Goal: Transaction & Acquisition: Download file/media

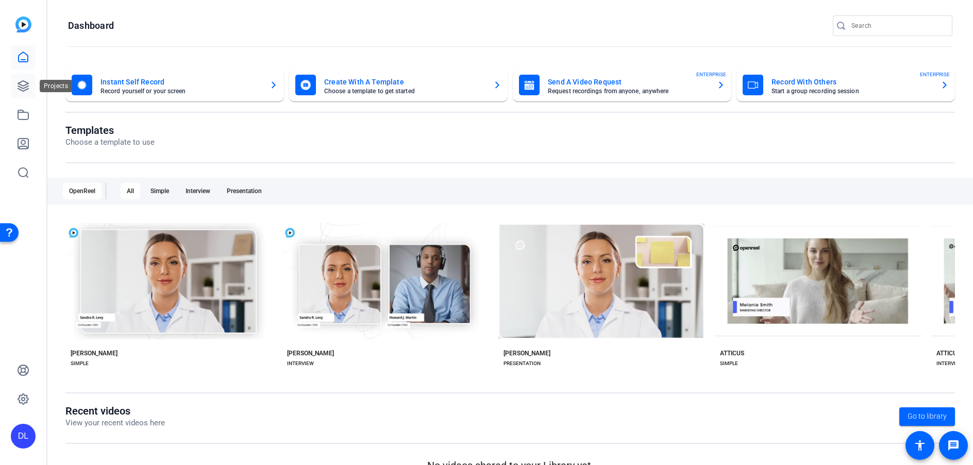
click at [25, 87] on icon at bounding box center [23, 86] width 10 height 10
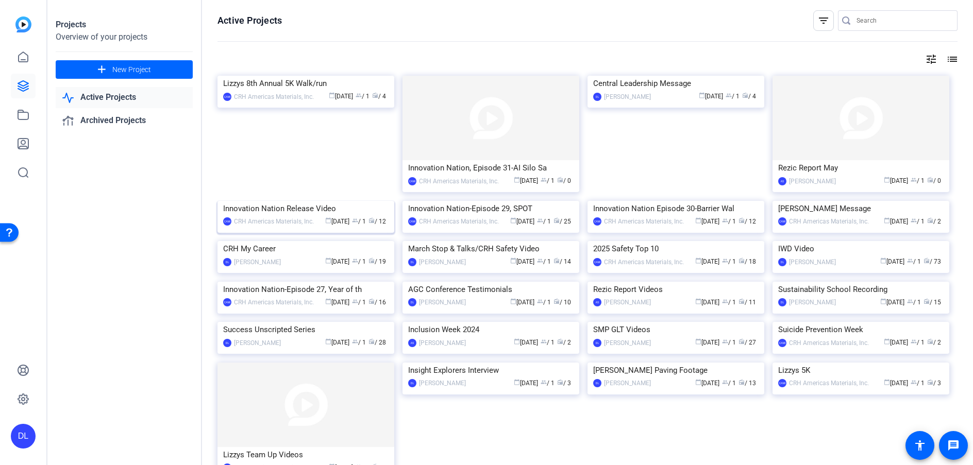
scroll to position [287, 0]
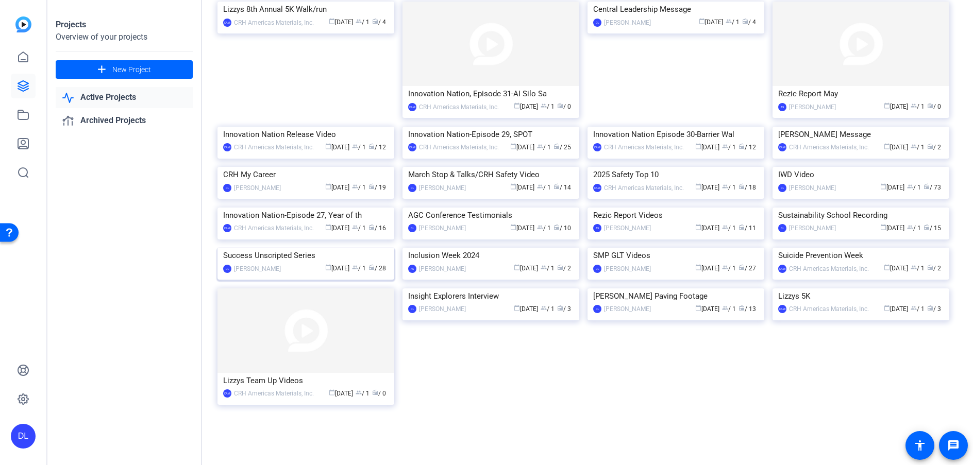
click at [306, 248] on img at bounding box center [306, 248] width 177 height 0
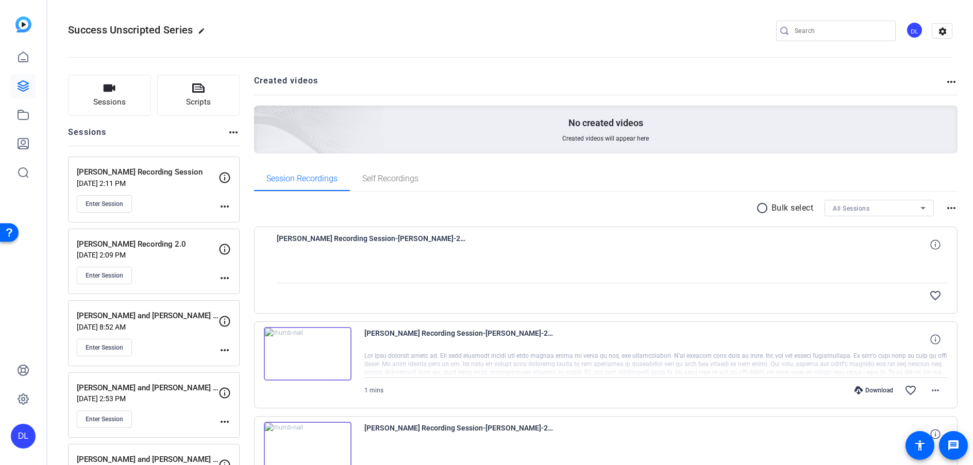
scroll to position [179, 0]
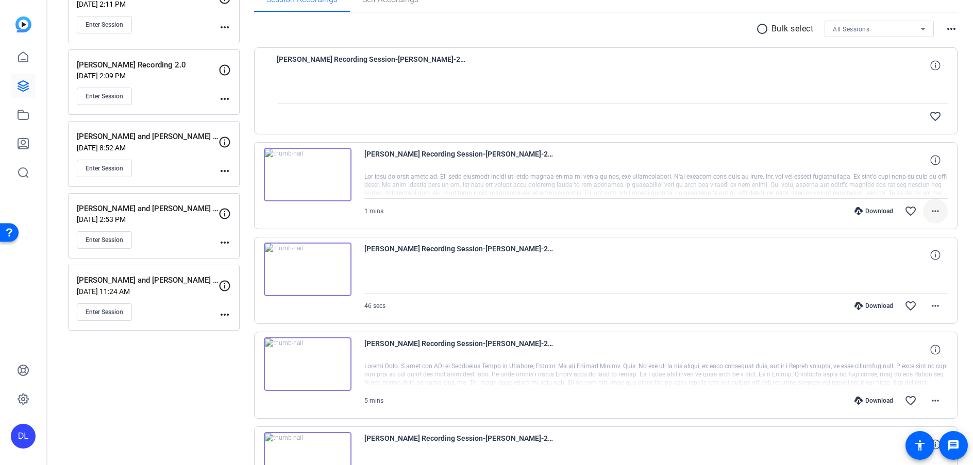
click at [935, 218] on span at bounding box center [935, 211] width 25 height 25
click at [911, 258] on span "Download MP4" at bounding box center [903, 259] width 62 height 12
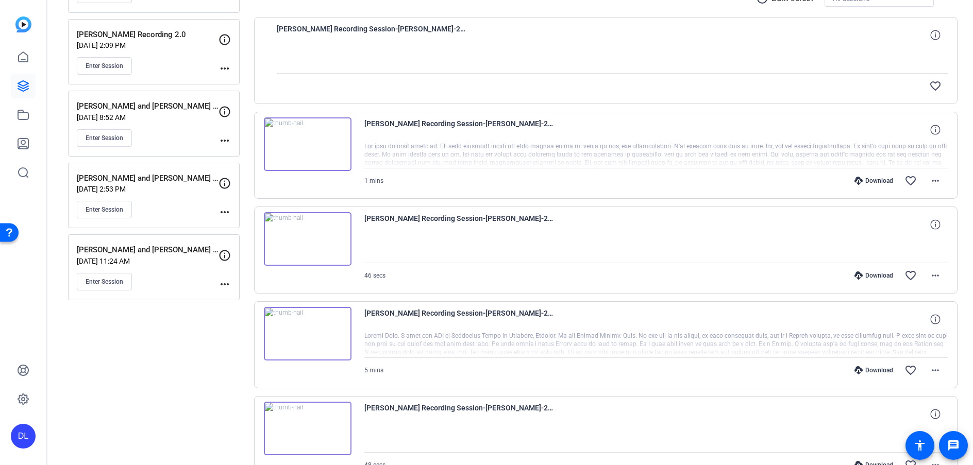
scroll to position [235, 0]
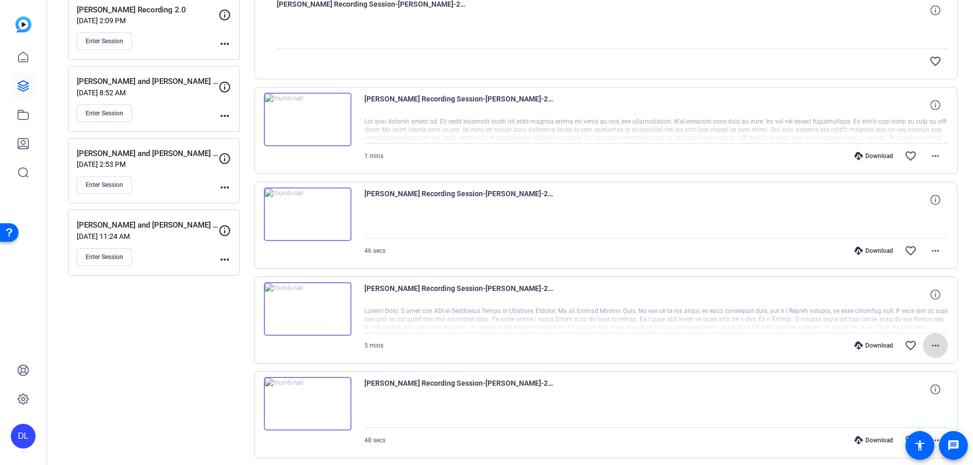
click at [930, 340] on mat-icon "more_horiz" at bounding box center [935, 346] width 12 height 12
click at [914, 249] on span "Download MP4" at bounding box center [903, 247] width 62 height 12
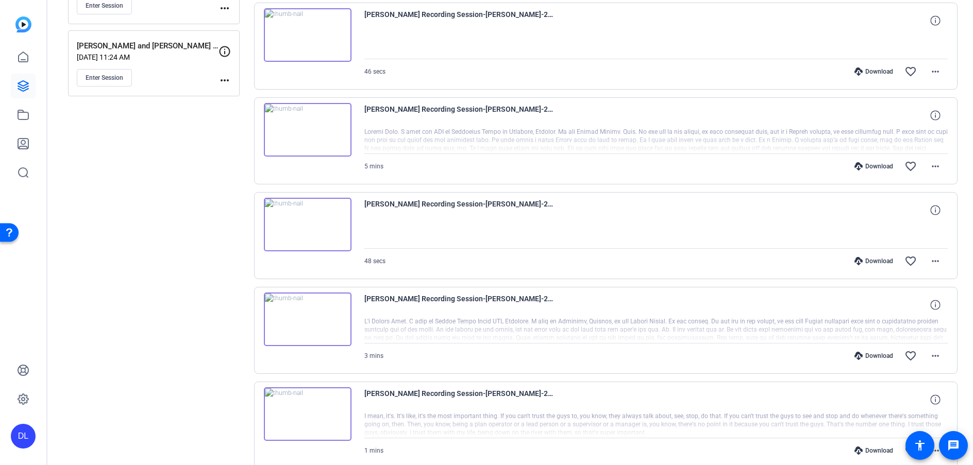
scroll to position [573, 0]
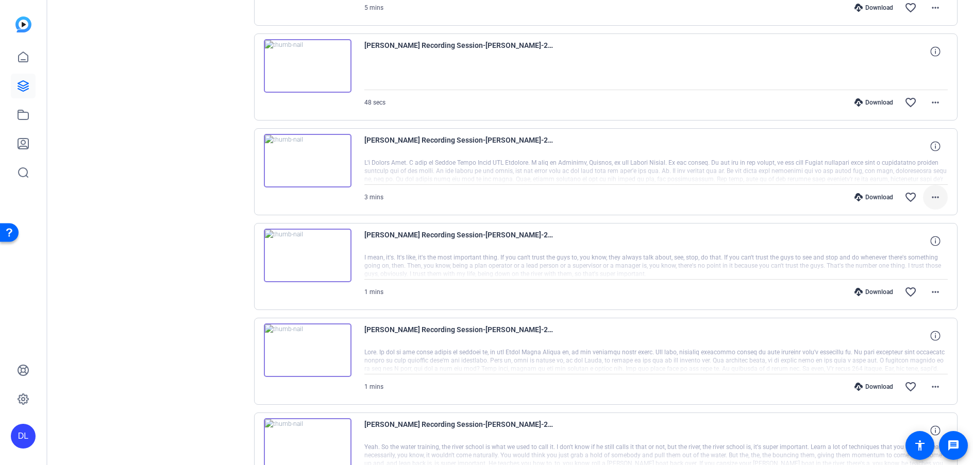
click at [929, 194] on mat-icon "more_horiz" at bounding box center [935, 197] width 12 height 12
click at [904, 241] on span "Download MP4" at bounding box center [903, 245] width 62 height 12
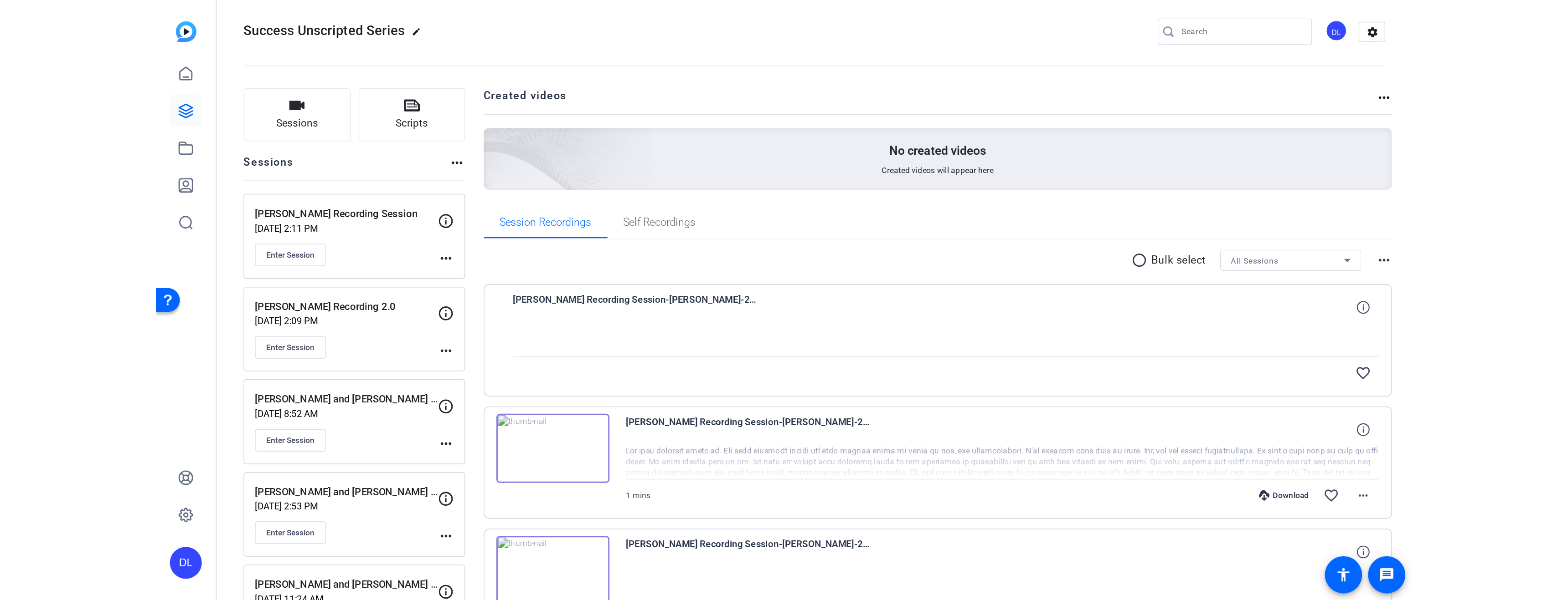
scroll to position [0, 0]
